Goal: Transaction & Acquisition: Purchase product/service

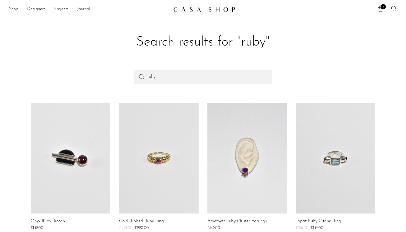
click at [377, 10] on div "1" at bounding box center [317, 9] width 160 height 8
click at [383, 9] on span "1" at bounding box center [383, 6] width 5 height 5
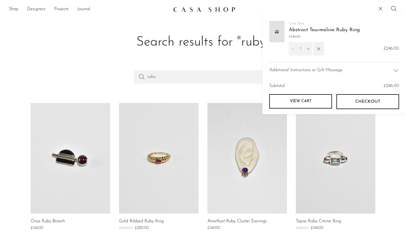
click at [304, 103] on link "View cart" at bounding box center [301, 101] width 63 height 14
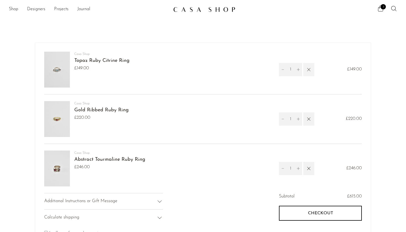
click at [307, 69] on icon "button" at bounding box center [309, 70] width 6 height 6
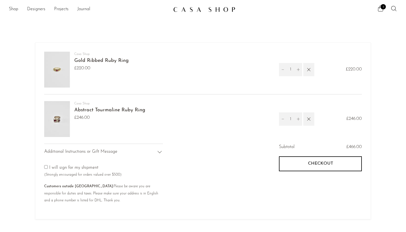
click at [62, 73] on img at bounding box center [57, 70] width 26 height 36
click at [57, 71] on img at bounding box center [57, 70] width 26 height 36
click at [92, 59] on link "Gold Ribbed Ruby Ring" at bounding box center [101, 60] width 54 height 5
click at [93, 110] on link "Abstract Tourmaline Ruby Ring" at bounding box center [109, 110] width 71 height 5
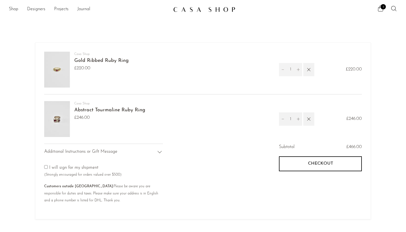
click at [283, 67] on button "Decrement" at bounding box center [283, 69] width 8 height 13
type input "0"
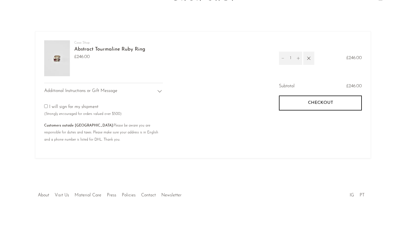
scroll to position [13, 0]
click at [160, 91] on icon at bounding box center [159, 91] width 7 height 7
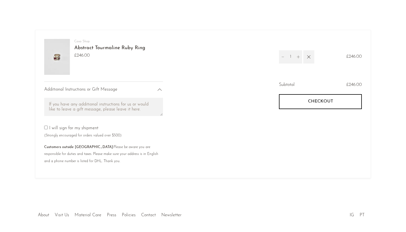
click at [184, 138] on div "Additional Instructions or Gift Message I will sign for my shipment (Strongly e…" at bounding box center [123, 126] width 159 height 88
click at [314, 100] on span "Checkout" at bounding box center [320, 101] width 25 height 5
click at [281, 117] on shop-pay-wallet-button at bounding box center [279, 115] width 1 height 4
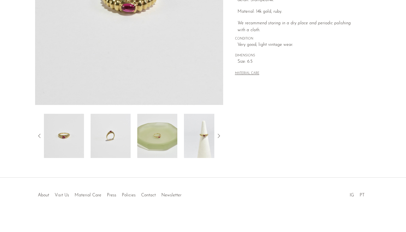
scroll to position [128, 0]
click at [77, 137] on img at bounding box center [64, 136] width 40 height 44
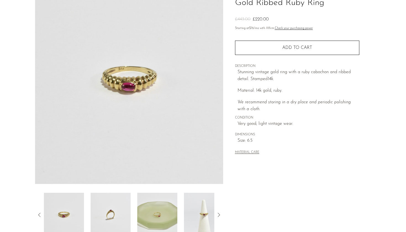
scroll to position [48, 0]
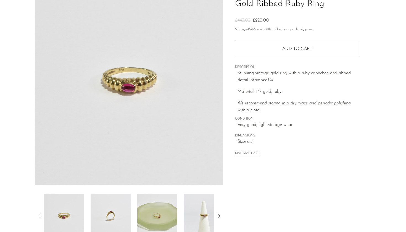
click at [108, 217] on img at bounding box center [111, 216] width 40 height 44
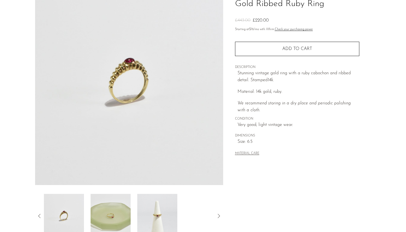
click at [114, 218] on img at bounding box center [111, 216] width 40 height 44
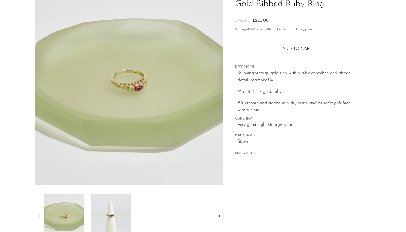
click at [120, 218] on img at bounding box center [111, 216] width 40 height 44
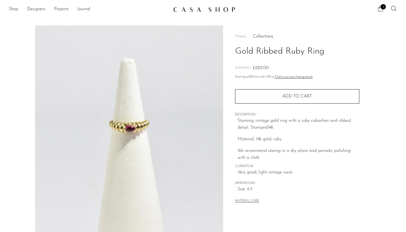
scroll to position [0, 0]
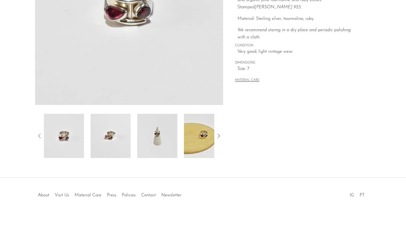
scroll to position [128, 0]
click at [115, 144] on img at bounding box center [111, 136] width 40 height 44
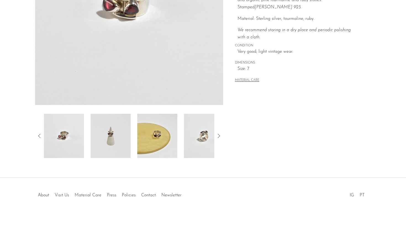
click at [120, 145] on img at bounding box center [111, 136] width 40 height 44
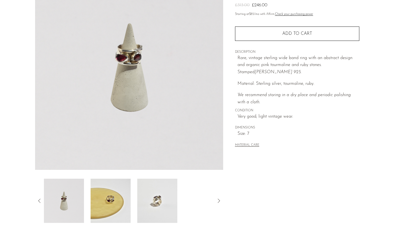
scroll to position [66, 0]
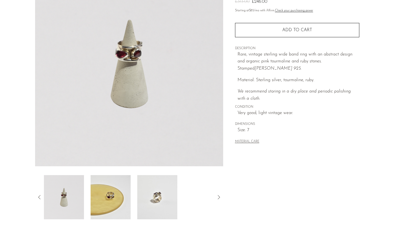
click at [115, 202] on img at bounding box center [111, 197] width 40 height 44
